Goal: Transaction & Acquisition: Purchase product/service

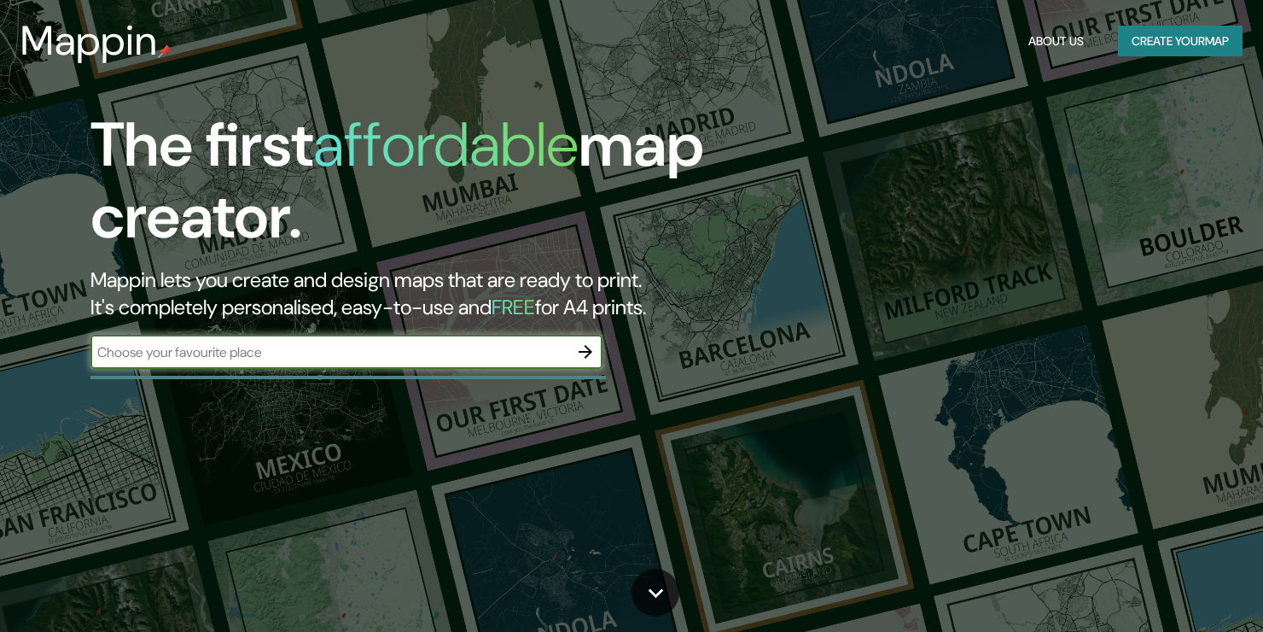
click at [217, 353] on input "text" at bounding box center [329, 352] width 478 height 20
type input "escuela tromen quepe"
click at [265, 355] on input "escuela tromen quepe" at bounding box center [329, 352] width 478 height 20
click at [586, 356] on icon "button" at bounding box center [586, 352] width 14 height 14
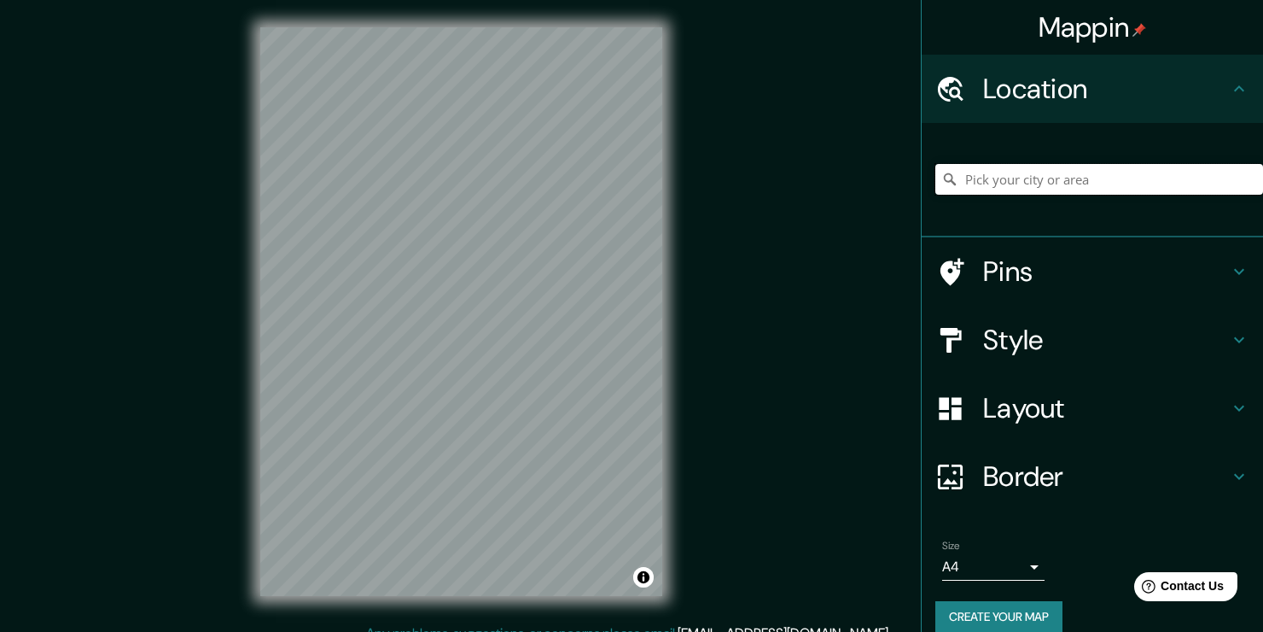
click at [1002, 184] on input "Pick your city or area" at bounding box center [1100, 179] width 328 height 31
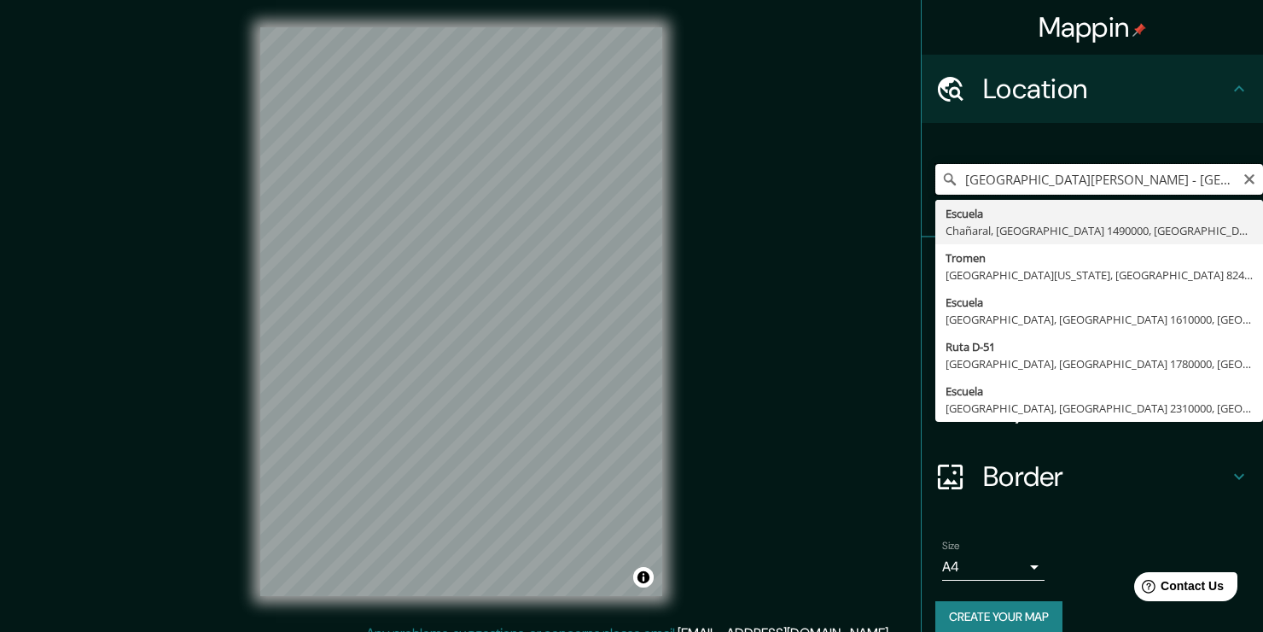
click at [1017, 177] on input "[GEOGRAPHIC_DATA][PERSON_NAME] - [GEOGRAPHIC_DATA], 21001, [PERSON_NAME][GEOGRA…" at bounding box center [1100, 179] width 328 height 31
type input "[PERSON_NAME][STREET_ADDRESS][PERSON_NAME][PERSON_NAME]"
type input "s"
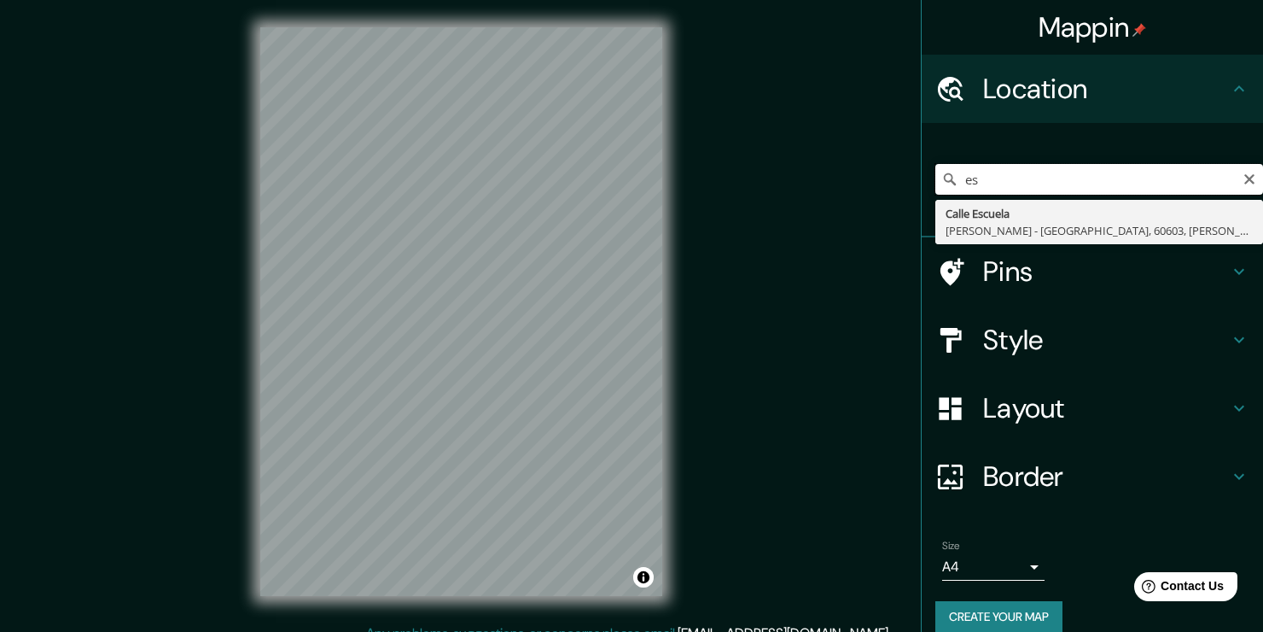
type input "e"
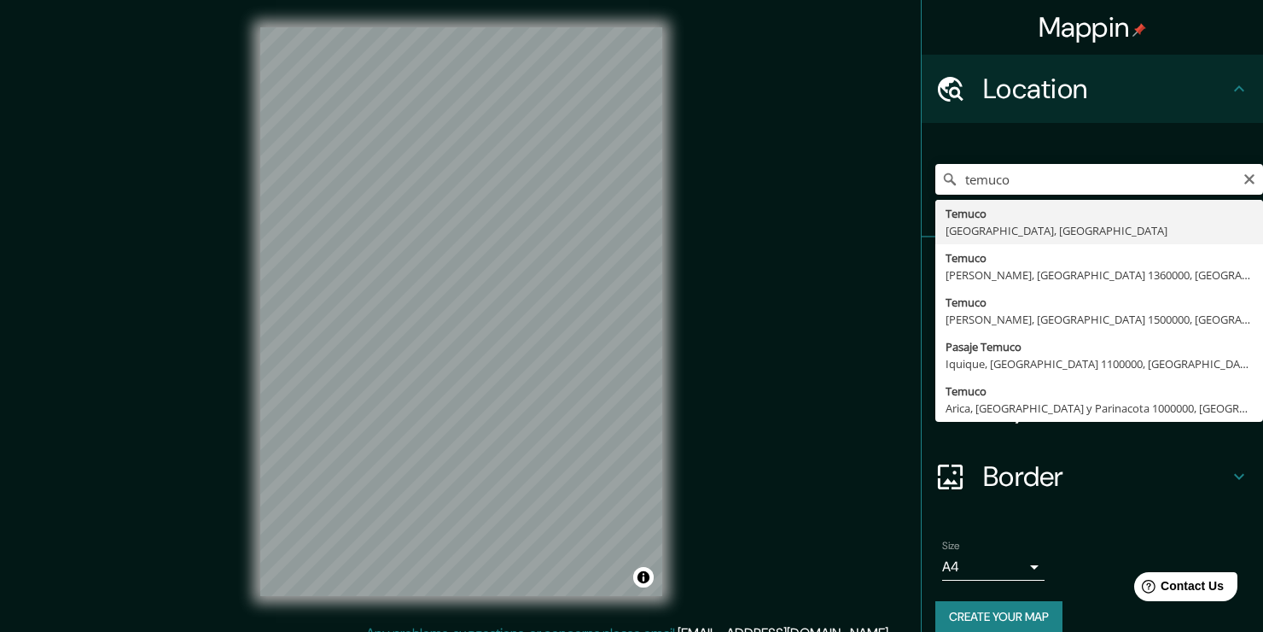
type input "[GEOGRAPHIC_DATA], [GEOGRAPHIC_DATA], [GEOGRAPHIC_DATA]"
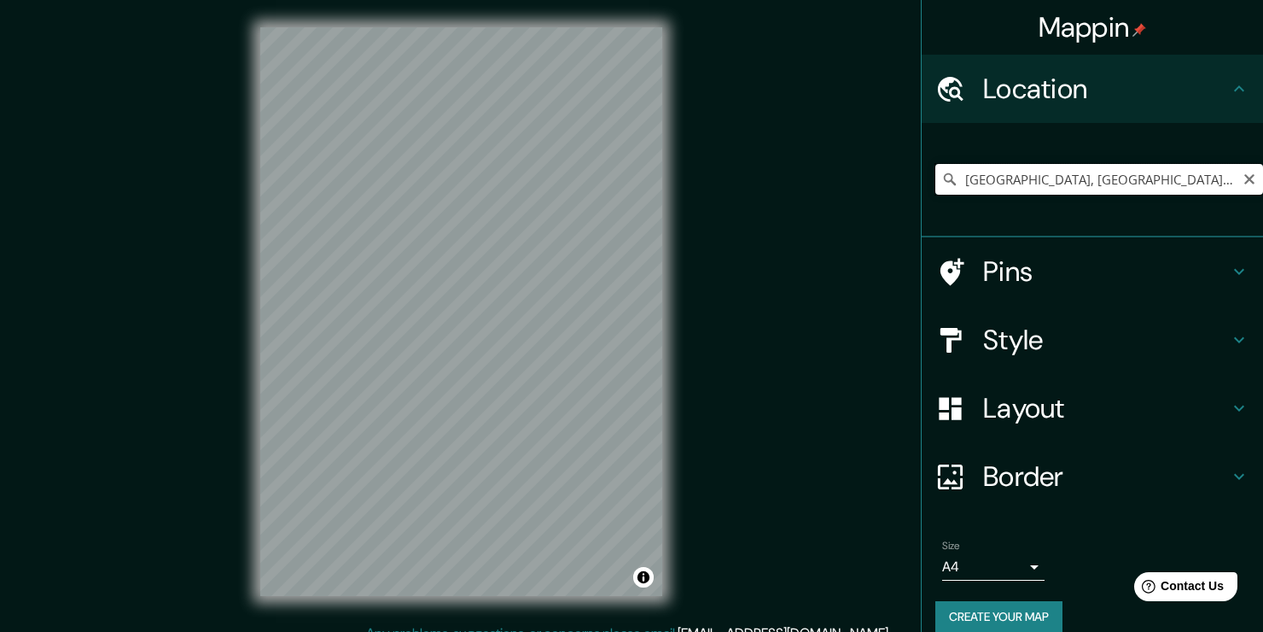
click at [1022, 185] on input "[GEOGRAPHIC_DATA], [GEOGRAPHIC_DATA], [GEOGRAPHIC_DATA]" at bounding box center [1100, 179] width 328 height 31
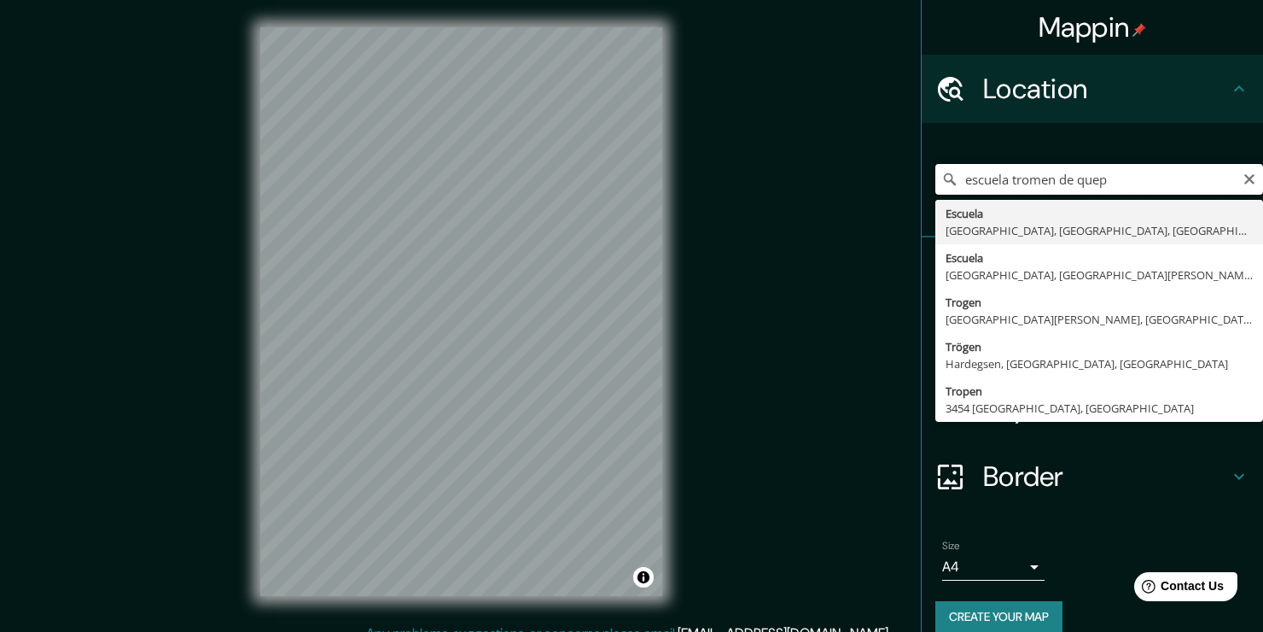
type input "escuela tromen de quepe"
